Goal: Information Seeking & Learning: Find contact information

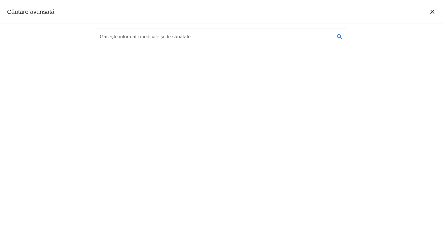
type textarea "[PERSON_NAME]"
click at [200, 38] on input "Găsește informații medicale și de sănătate" at bounding box center [213, 37] width 234 height 17
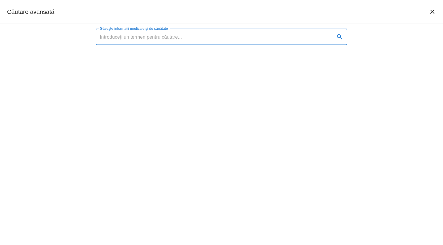
paste input "[PERSON_NAME]"
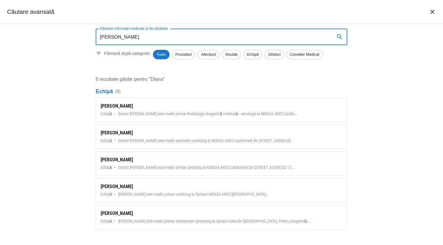
click at [158, 38] on input "[PERSON_NAME]" at bounding box center [213, 37] width 234 height 17
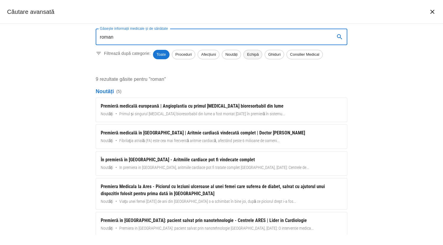
type input "roman"
click at [253, 54] on span "Echipă" at bounding box center [253, 55] width 18 height 6
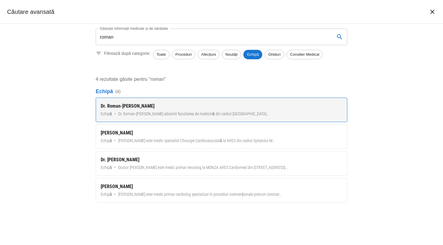
click at [189, 105] on div "Dr. Roman-[PERSON_NAME]" at bounding box center [222, 106] width 242 height 7
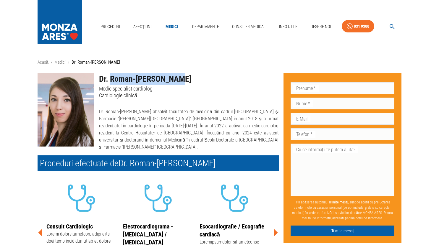
drag, startPoint x: 110, startPoint y: 76, endPoint x: 173, endPoint y: 77, distance: 62.9
click at [173, 77] on h1 "Dr. Roman-[PERSON_NAME]" at bounding box center [189, 79] width 180 height 12
click at [216, 88] on p "Medic specialist cardiolog" at bounding box center [189, 88] width 180 height 7
click at [65, 63] on link "Medici" at bounding box center [59, 62] width 11 height 5
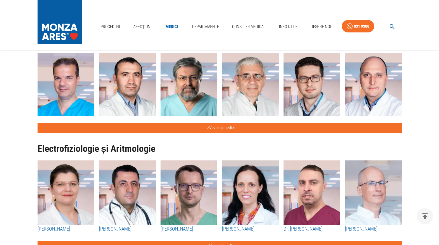
scroll to position [295, 0]
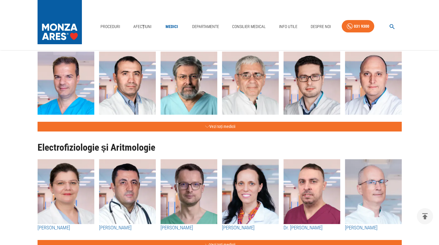
click at [212, 143] on h1 "Electrofiziologie și Aritmologie" at bounding box center [220, 148] width 364 height 10
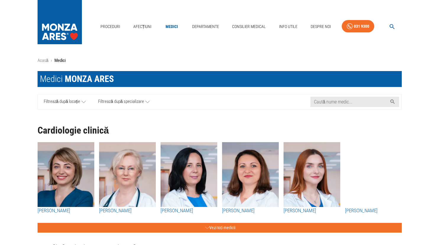
scroll to position [0, 0]
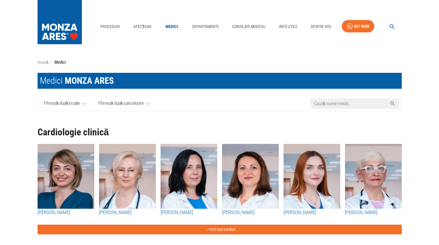
click at [319, 102] on input "Caută nume medic..." at bounding box center [348, 104] width 77 height 10
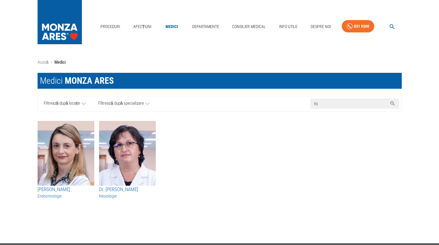
type input "r"
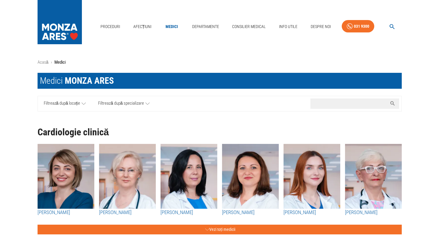
click at [79, 102] on span "Filtrează după locație" at bounding box center [62, 103] width 37 height 7
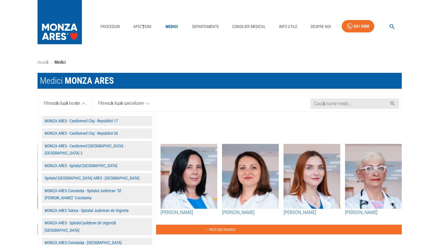
drag, startPoint x: 387, startPoint y: 120, endPoint x: 383, endPoint y: 121, distance: 4.5
click at [387, 120] on div "Cardiologie clinică [PERSON_NAME] [PERSON_NAME] [PERSON_NAME] [PERSON_NAME] [PE…" at bounding box center [217, 175] width 369 height 118
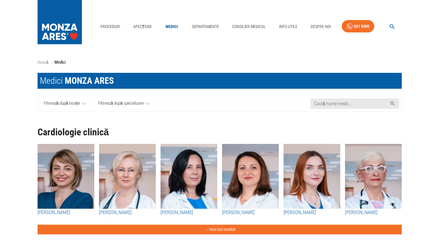
click at [80, 104] on link "Filtrează după locație" at bounding box center [65, 103] width 54 height 15
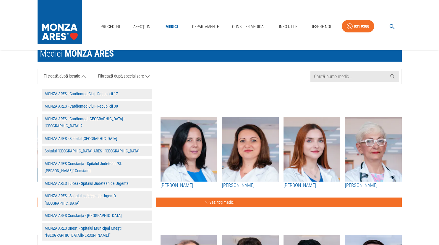
scroll to position [30, 0]
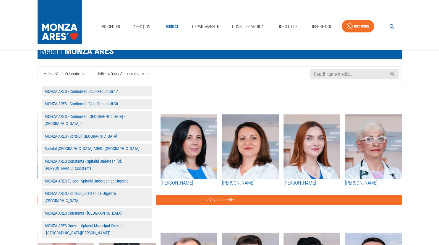
drag, startPoint x: 108, startPoint y: 140, endPoint x: 258, endPoint y: 92, distance: 157.1
click at [258, 92] on div "Cardiologie clinică [PERSON_NAME] [PERSON_NAME] [PERSON_NAME] [PERSON_NAME] [PE…" at bounding box center [217, 146] width 369 height 118
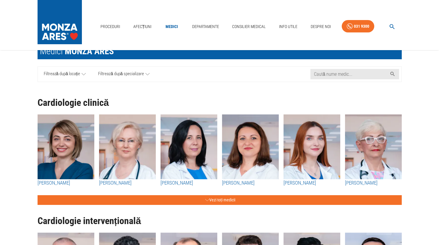
click at [80, 74] on link "Filtrează după locație" at bounding box center [65, 74] width 54 height 15
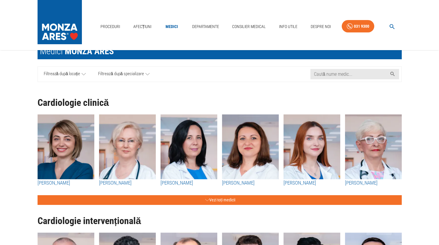
click at [74, 73] on span "Filtrează după locație" at bounding box center [62, 74] width 37 height 7
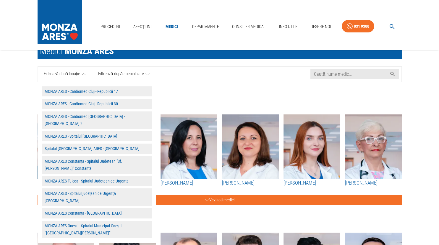
click at [84, 144] on button "Spitalul [GEOGRAPHIC_DATA] ARES - [GEOGRAPHIC_DATA]" at bounding box center [97, 149] width 110 height 10
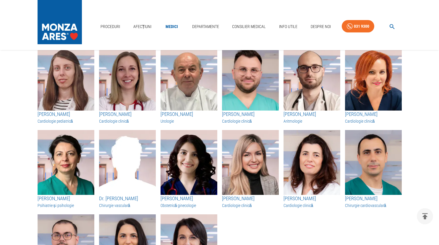
scroll to position [768, 0]
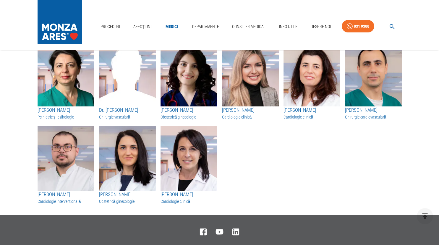
click at [180, 205] on h3 "Cardiologie clinică" at bounding box center [188, 202] width 57 height 6
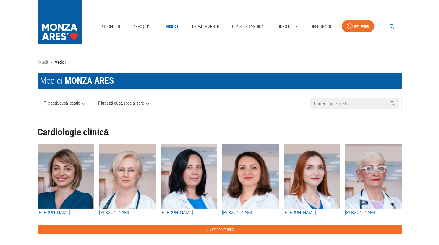
click at [323, 104] on input "Caută nume medic..." at bounding box center [348, 104] width 77 height 10
click at [321, 104] on input "Caută nume medic..." at bounding box center [348, 104] width 77 height 10
paste input "Pepine"
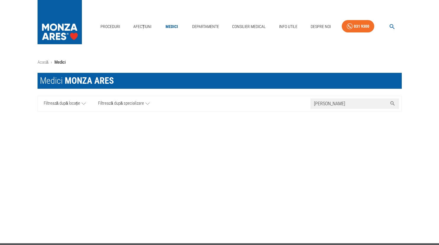
type input "Pepine"
click at [392, 104] on icon at bounding box center [392, 104] width 4 height 4
